Goal: Information Seeking & Learning: Learn about a topic

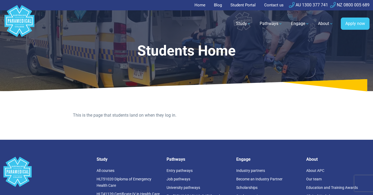
click at [163, 117] on p "This is the page that students land on when they log in." at bounding box center [186, 115] width 227 height 6
click at [148, 117] on p "This is the page that students land on when they log in." at bounding box center [186, 115] width 227 height 6
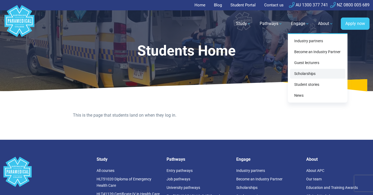
click at [306, 75] on link "Scholarships" at bounding box center [317, 74] width 55 height 10
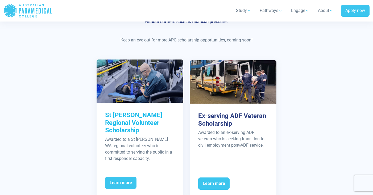
scroll to position [201, 0]
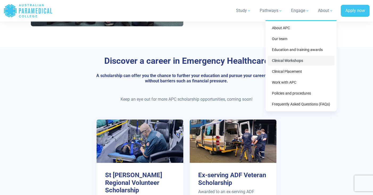
click at [310, 61] on link "Clinical Workshops" at bounding box center [301, 61] width 67 height 10
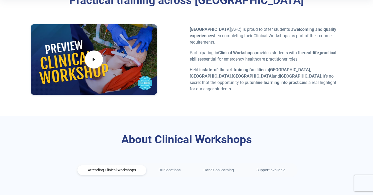
scroll to position [147, 0]
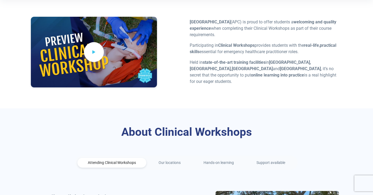
click at [93, 49] on icon at bounding box center [94, 52] width 6 height 9
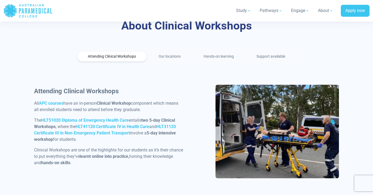
scroll to position [257, 0]
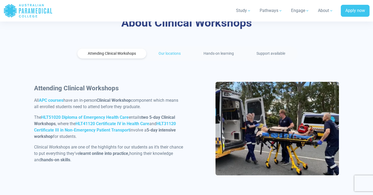
click at [172, 53] on link "Our locations" at bounding box center [169, 54] width 43 height 10
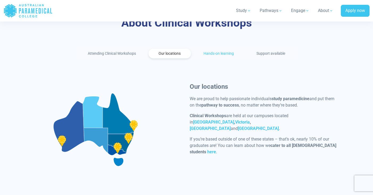
click at [213, 58] on link "Hands-on learning" at bounding box center [218, 54] width 51 height 10
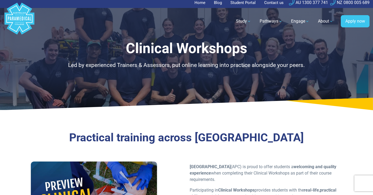
scroll to position [0, 0]
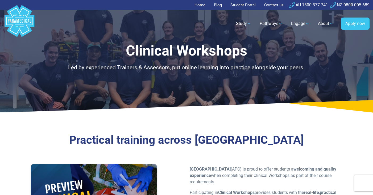
click at [252, 7] on link "Student Portal" at bounding box center [243, 5] width 32 height 10
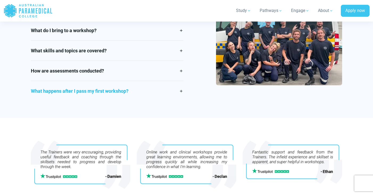
scroll to position [807, 0]
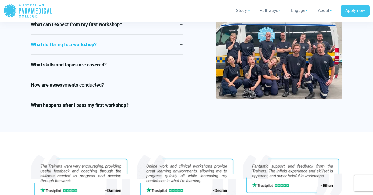
click at [174, 46] on link "What do I bring to a workshop?" at bounding box center [107, 45] width 152 height 20
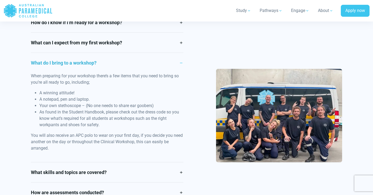
scroll to position [788, 0]
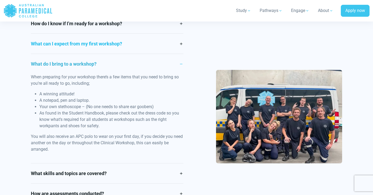
click at [180, 44] on link "What can I expect from my first workshop?" at bounding box center [107, 44] width 152 height 20
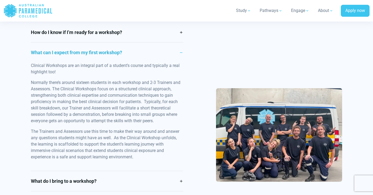
scroll to position [778, 0]
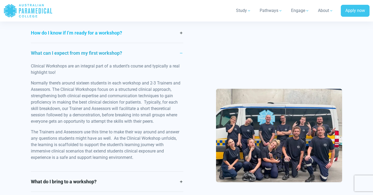
click at [176, 32] on link "How do I know if I’m ready for a workshop?" at bounding box center [107, 33] width 152 height 20
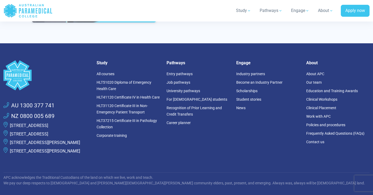
scroll to position [1522, 0]
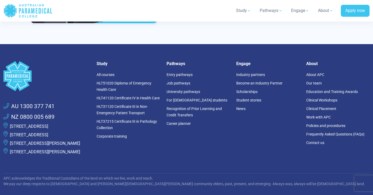
click at [321, 130] on li "Frequently Asked Questions (FAQs)" at bounding box center [338, 134] width 64 height 9
click at [321, 132] on link "Frequently Asked Questions (FAQs)" at bounding box center [335, 134] width 58 height 4
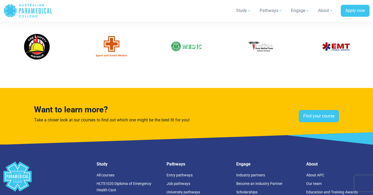
scroll to position [1386, 0]
